Goal: Task Accomplishment & Management: Complete application form

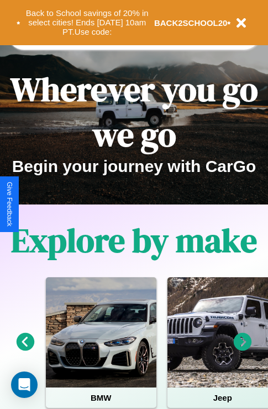
scroll to position [170, 0]
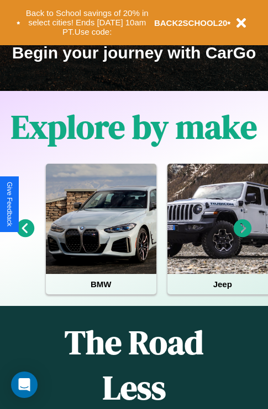
click at [242, 236] on icon at bounding box center [242, 229] width 18 height 18
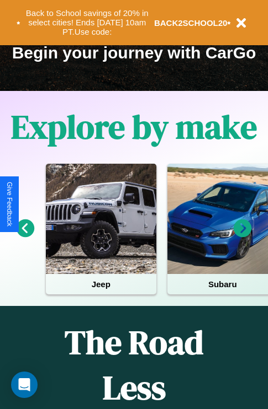
click at [242, 236] on icon at bounding box center [242, 229] width 18 height 18
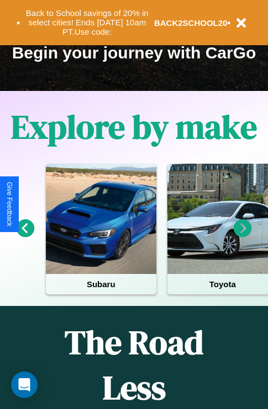
click at [242, 236] on icon at bounding box center [242, 229] width 18 height 18
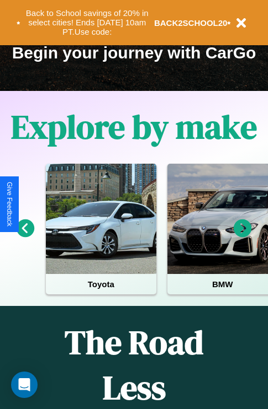
click at [242, 236] on icon at bounding box center [242, 229] width 18 height 18
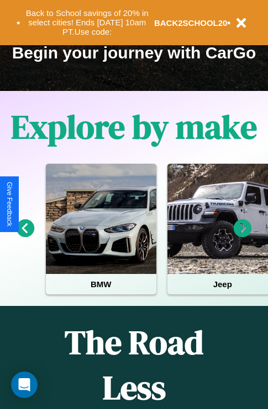
click at [25, 236] on icon at bounding box center [26, 229] width 18 height 18
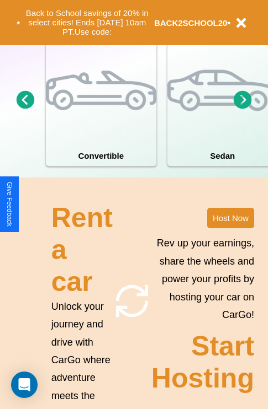
scroll to position [860, 0]
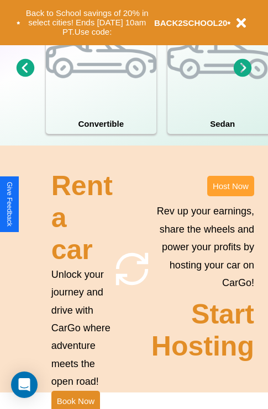
click at [230, 196] on button "Host Now" at bounding box center [230, 186] width 47 height 20
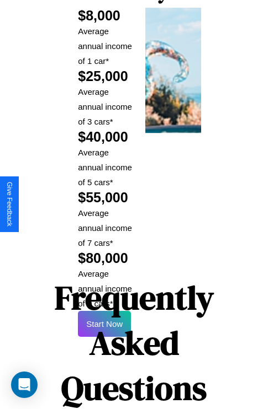
scroll to position [1796, 0]
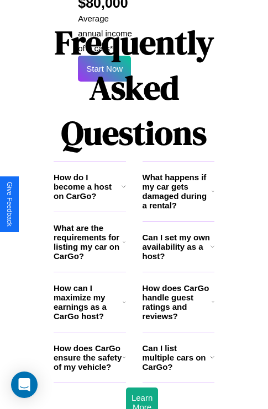
click at [89, 344] on h3 "How does CarGo ensure the safety of my vehicle?" at bounding box center [88, 358] width 69 height 28
click at [178, 344] on h3 "Can I list multiple cars on CarGo?" at bounding box center [175, 358] width 67 height 28
click at [178, 233] on h3 "Can I set my own availability as a host?" at bounding box center [176, 247] width 68 height 28
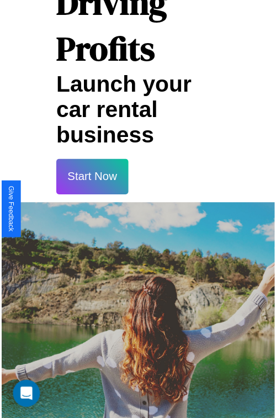
scroll to position [19, 0]
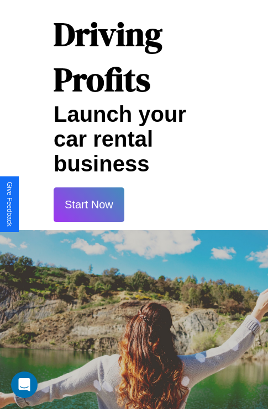
click at [88, 205] on button "Start Now" at bounding box center [89, 205] width 71 height 35
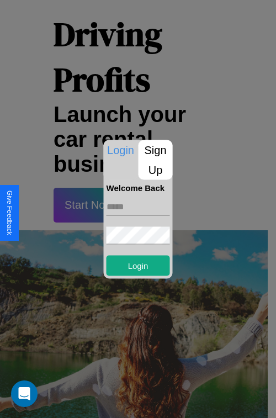
click at [155, 159] on p "Sign Up" at bounding box center [156, 160] width 34 height 40
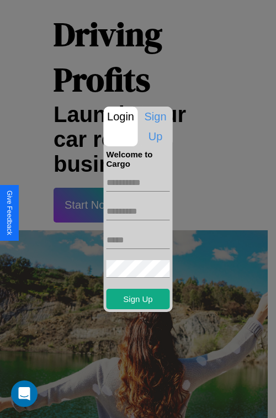
click at [138, 182] on input "text" at bounding box center [138, 183] width 63 height 18
type input "******"
click at [138, 211] on input "text" at bounding box center [138, 212] width 63 height 18
type input "******"
click at [138, 240] on input "text" at bounding box center [138, 240] width 63 height 18
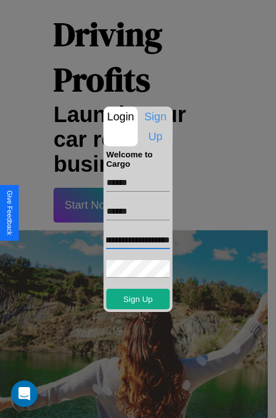
scroll to position [0, 41]
type input "**********"
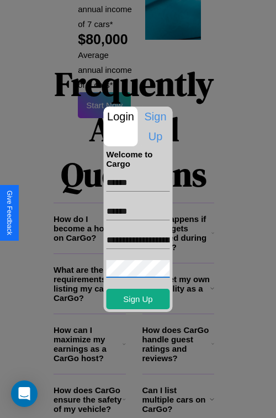
click at [142, 403] on div at bounding box center [138, 209] width 276 height 418
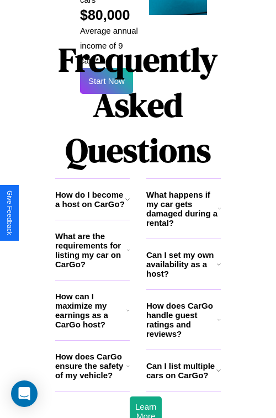
scroll to position [15, 0]
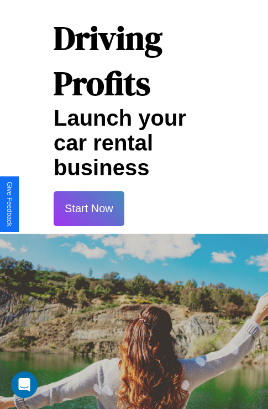
click at [88, 209] on button "Start Now" at bounding box center [89, 208] width 71 height 35
